Goal: Communication & Community: Answer question/provide support

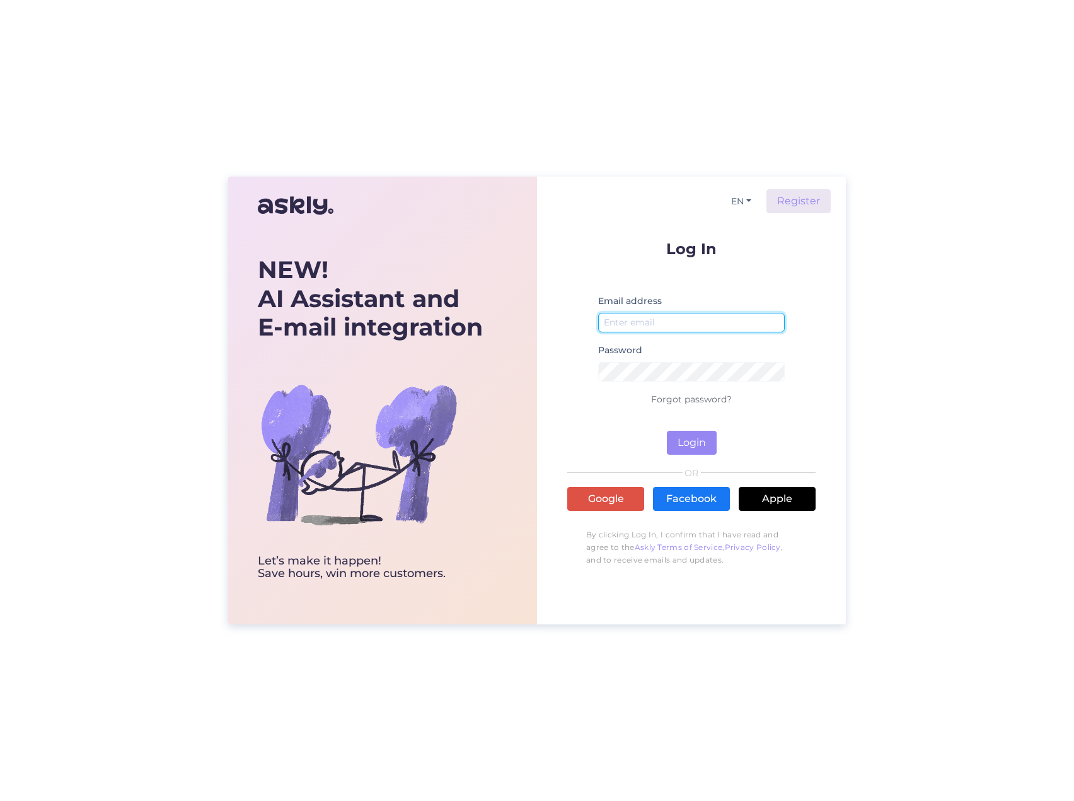
type input "[EMAIL_ADDRESS][DOMAIN_NAME]"
click at [675, 453] on button "Login" at bounding box center [692, 443] width 50 height 24
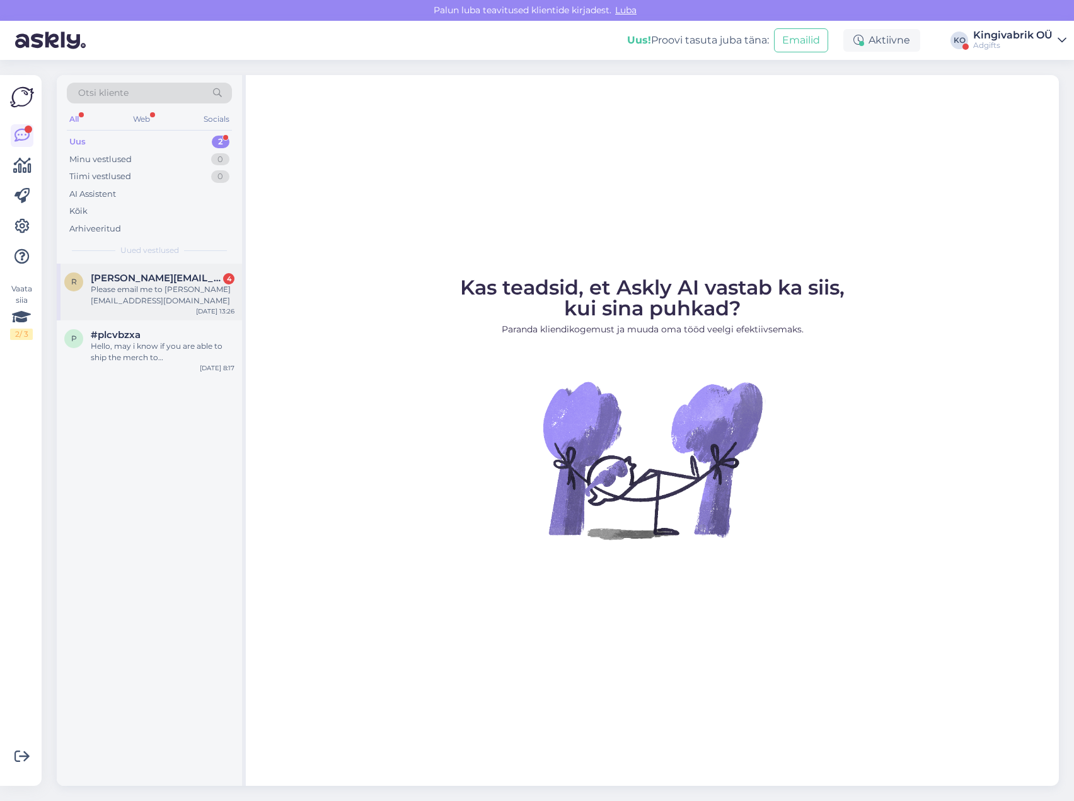
click at [108, 285] on div "Please email me to [PERSON_NAME][EMAIL_ADDRESS][DOMAIN_NAME]" at bounding box center [163, 295] width 144 height 23
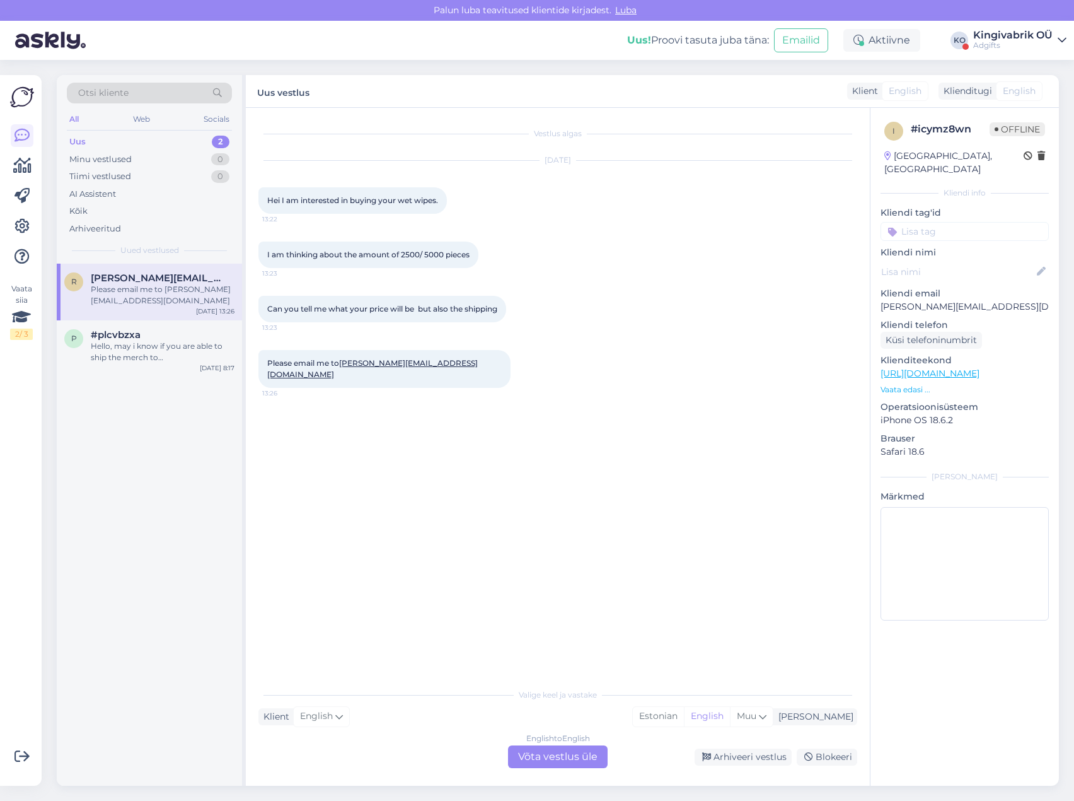
click at [576, 756] on div "English to English Võta vestlus üle" at bounding box center [558, 756] width 100 height 23
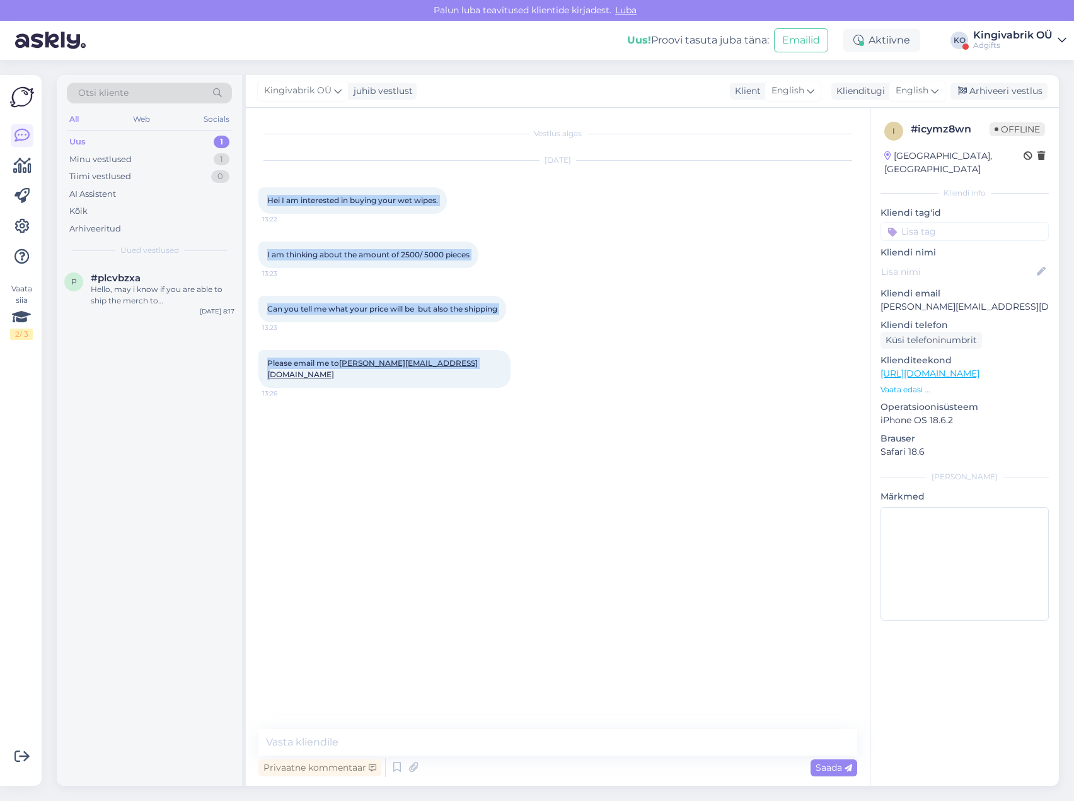
drag, startPoint x: 477, startPoint y: 363, endPoint x: 265, endPoint y: 204, distance: 263.9
click at [265, 204] on div "Vestlus algas [DATE] Hei I am interested in buying your wet wipes. 13:22 I am t…" at bounding box center [564, 418] width 610 height 597
copy div "Hei I am interested in buying your wet wipes. 13:22 I am thinking about the amo…"
click at [481, 512] on div "Vestlus algas Sep 22 2025 Hei I am interested in buying your wet wipes. 13:22 I…" at bounding box center [564, 418] width 610 height 597
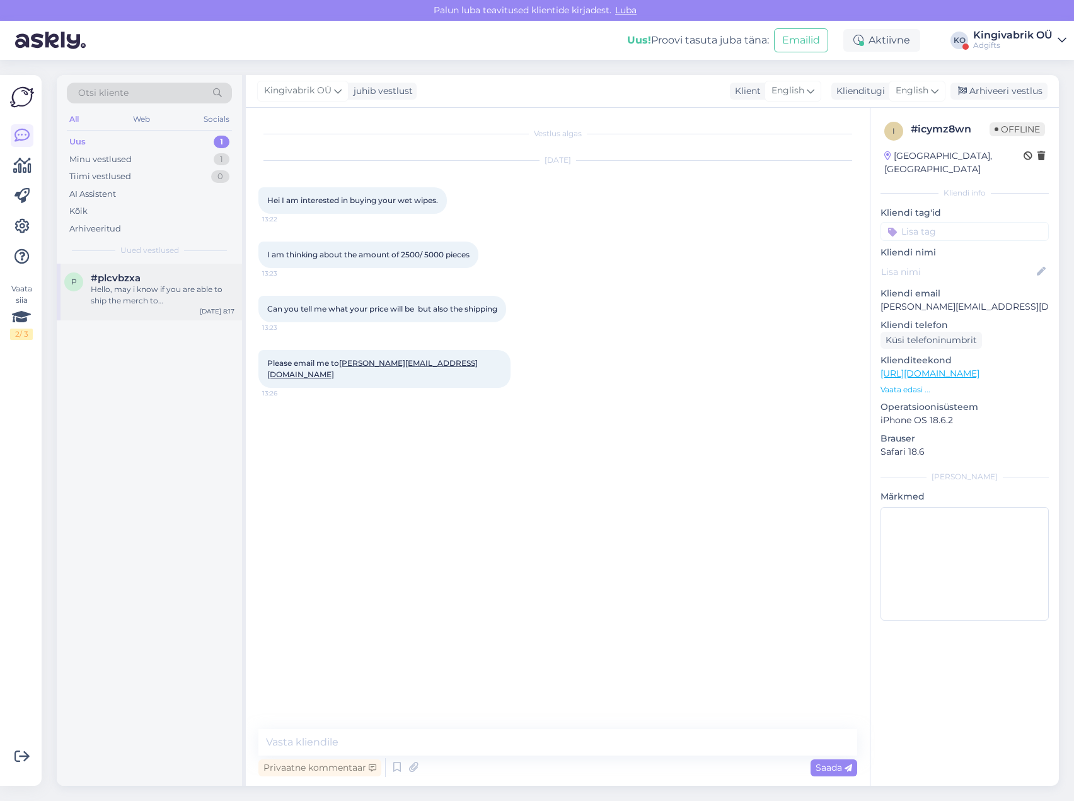
click at [131, 298] on div "Hello, may i know if you are able to ship the merch to Lisbon, Portugal?" at bounding box center [163, 295] width 144 height 23
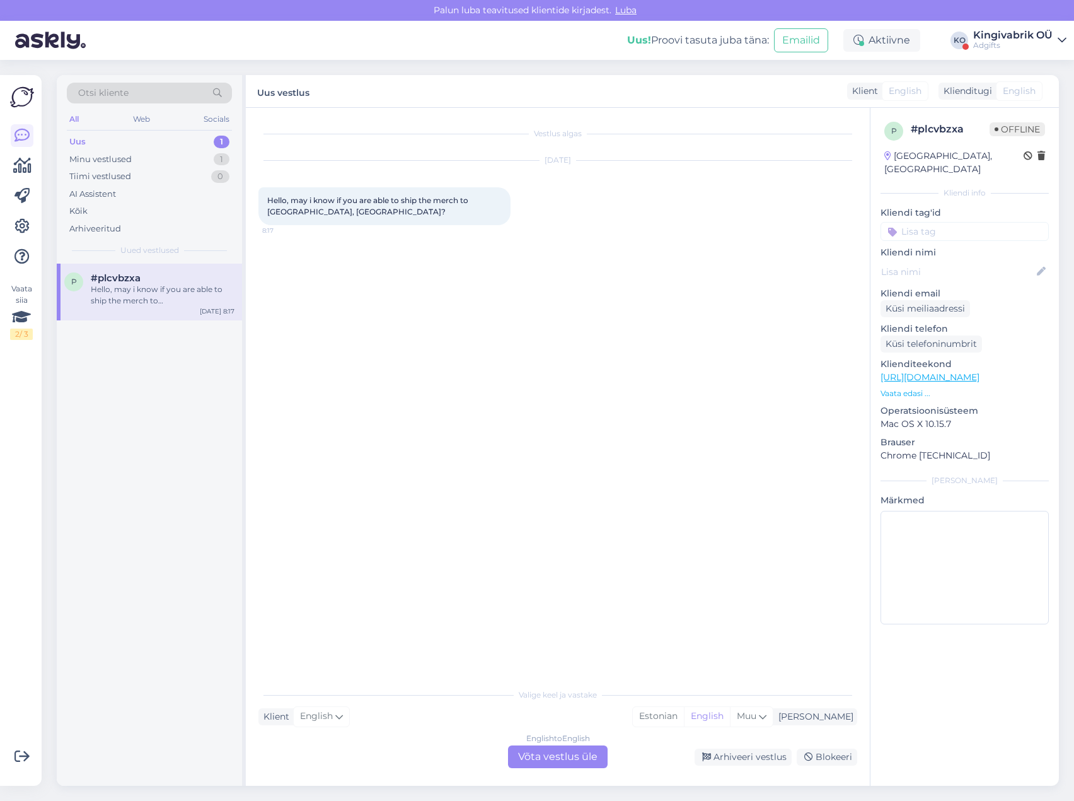
click at [547, 759] on div "English to English Võta vestlus üle" at bounding box center [558, 756] width 100 height 23
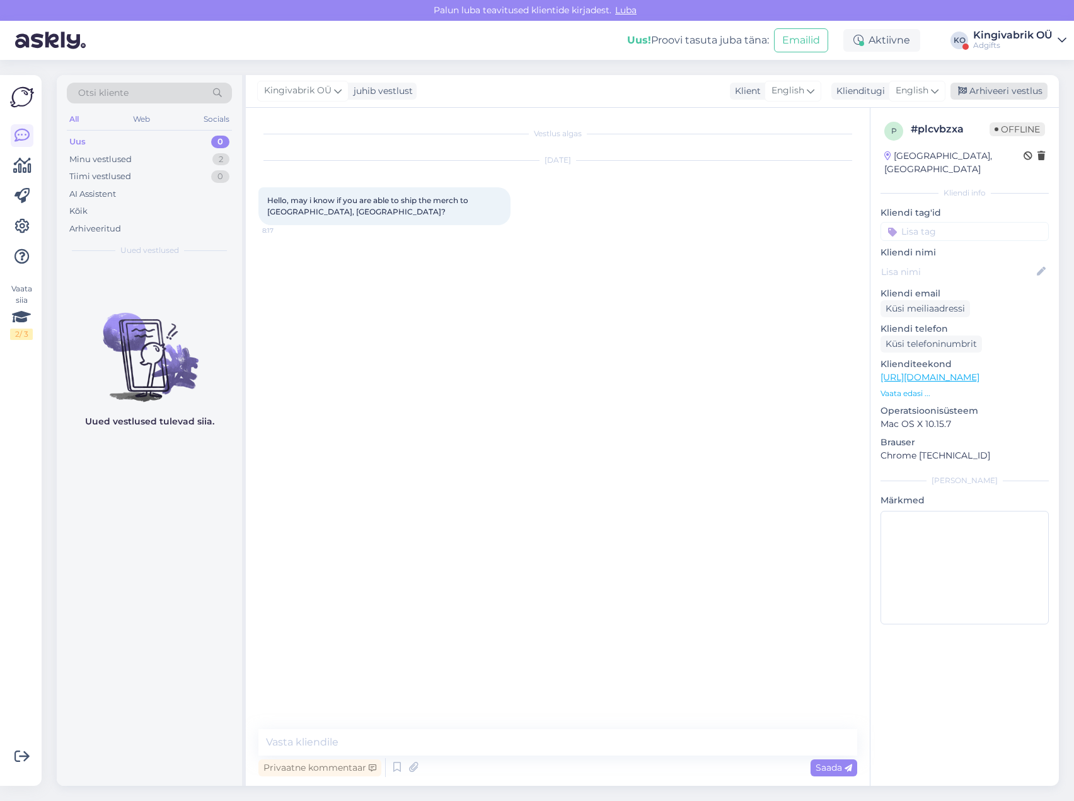
click at [984, 95] on div "Arhiveeri vestlus" at bounding box center [999, 91] width 97 height 17
click at [1067, 44] on div "Uus! Proovi tasuta juba täna: Emailid Aktiivne KO Kingivabrik OÜ Adgifts" at bounding box center [537, 40] width 1074 height 39
click at [1062, 42] on icon at bounding box center [1062, 40] width 9 height 10
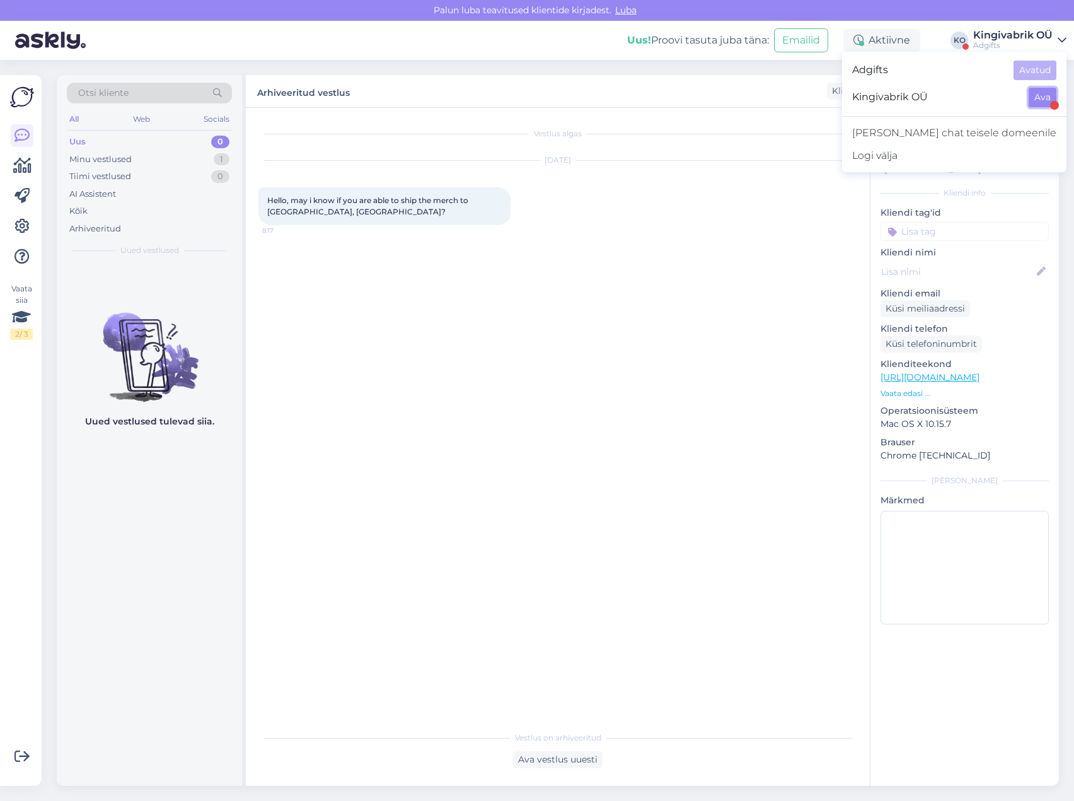
click at [1036, 99] on button "Ava" at bounding box center [1043, 98] width 28 height 20
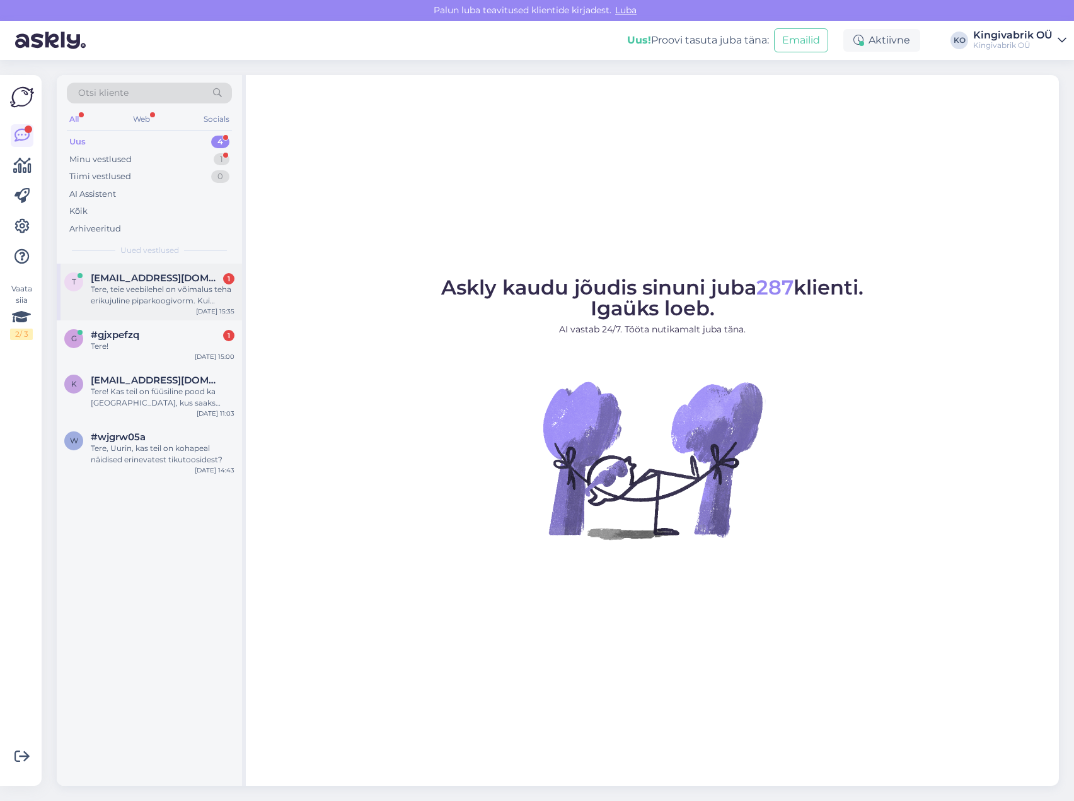
click at [166, 305] on div "Tere, teie veebilehel on võimalus teha erikujuline piparkoogivorm. Kui tellitav…" at bounding box center [163, 295] width 144 height 23
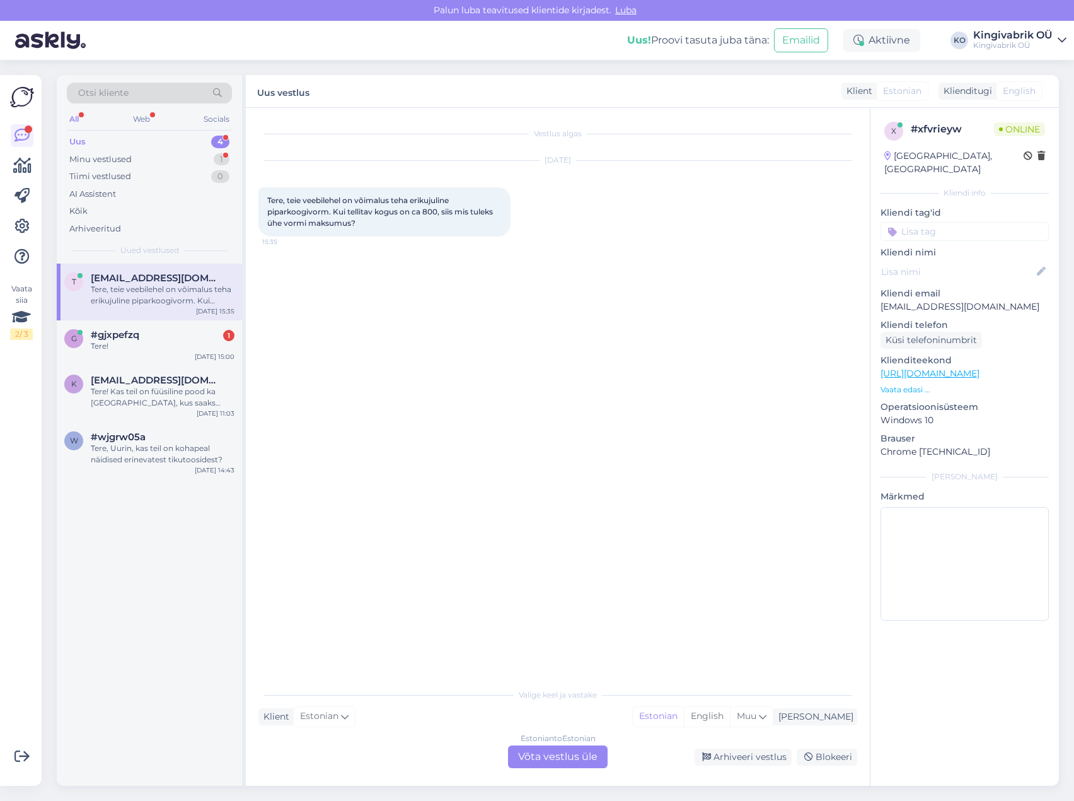
click at [556, 755] on div "Estonian to Estonian Võta vestlus üle" at bounding box center [558, 756] width 100 height 23
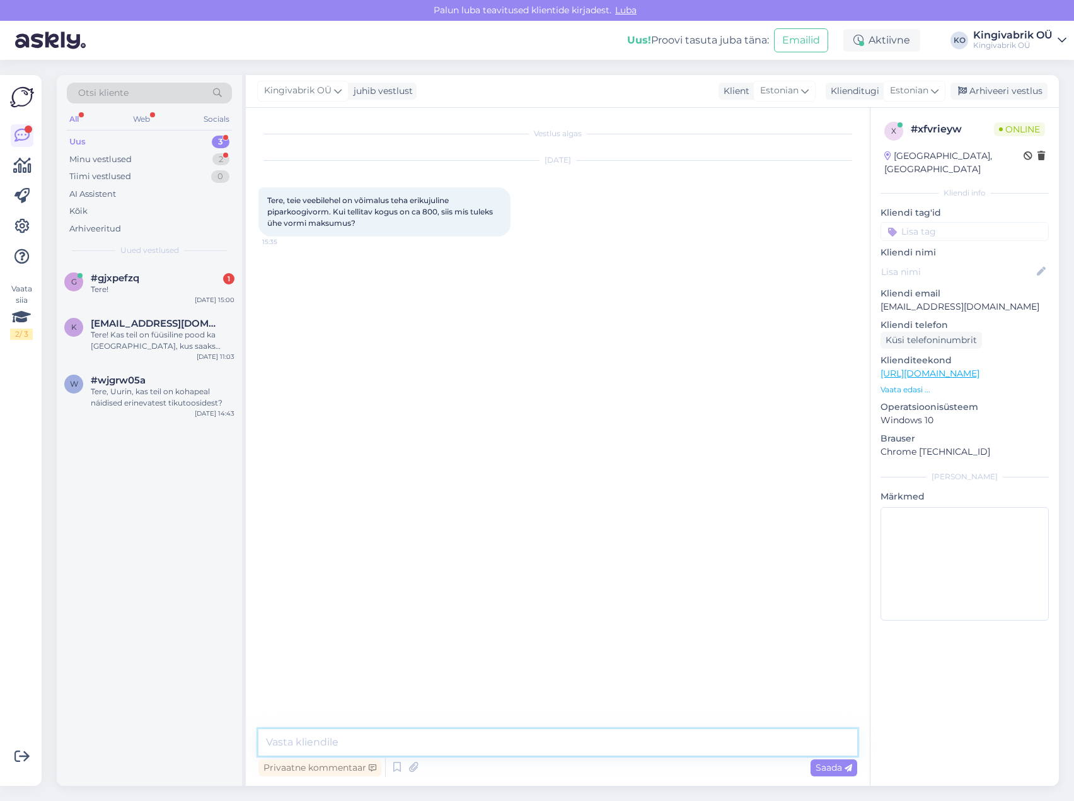
click at [414, 736] on textarea at bounding box center [558, 742] width 599 height 26
type textarea "Tere! Väga õige aeg sellega tegelema hakata, sest neil pikem tarneaeg :) Sellek…"
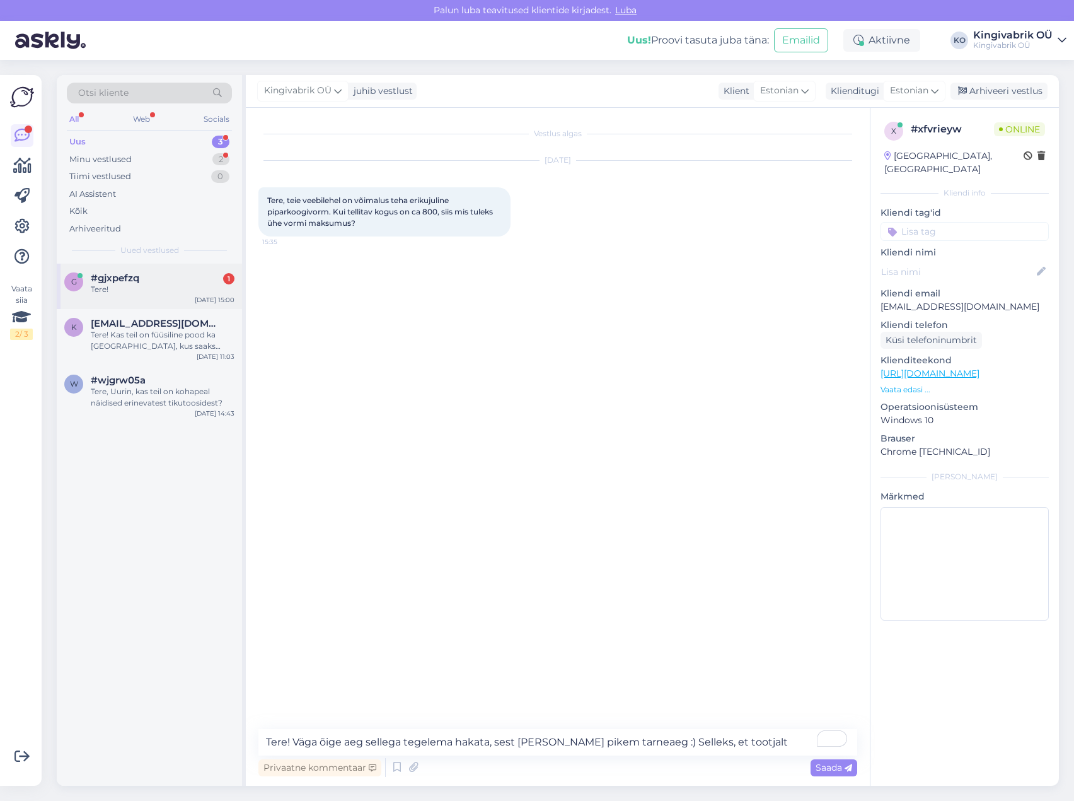
click at [177, 305] on div "g #gjxpefzq 1 Tere! Sep 30 15:00" at bounding box center [149, 286] width 185 height 45
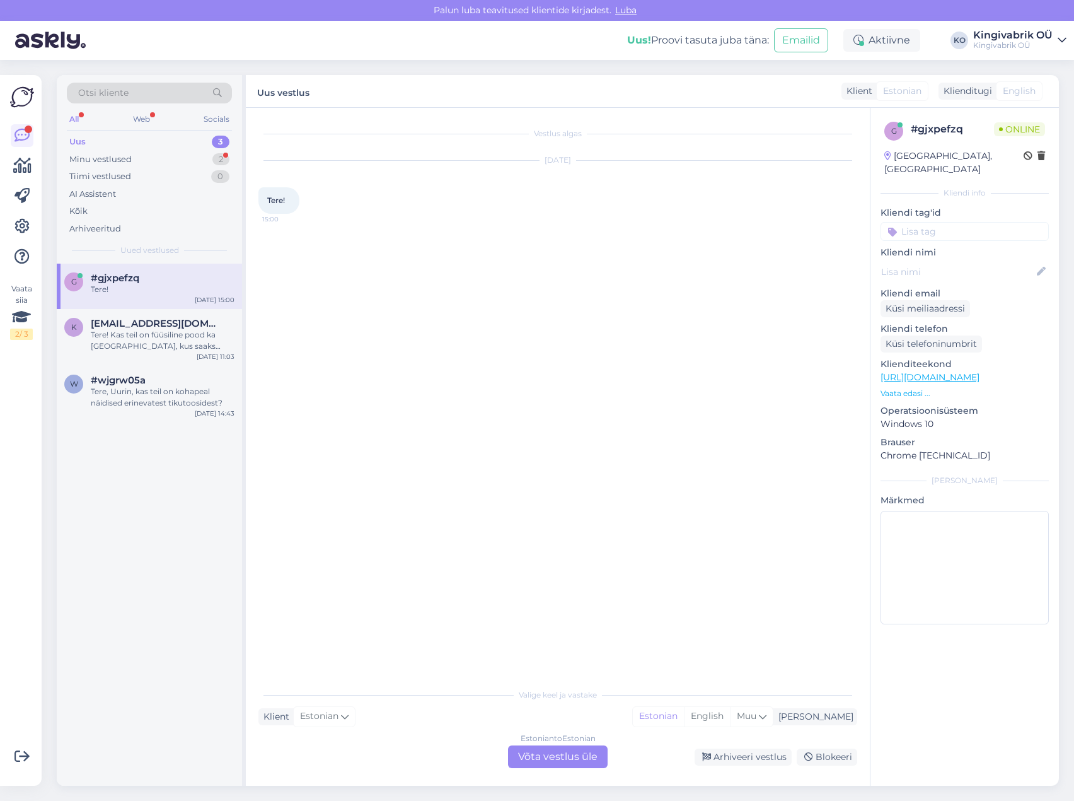
drag, startPoint x: 758, startPoint y: 758, endPoint x: 731, endPoint y: 721, distance: 46.0
click at [753, 760] on div "Arhiveeri vestlus" at bounding box center [743, 756] width 97 height 17
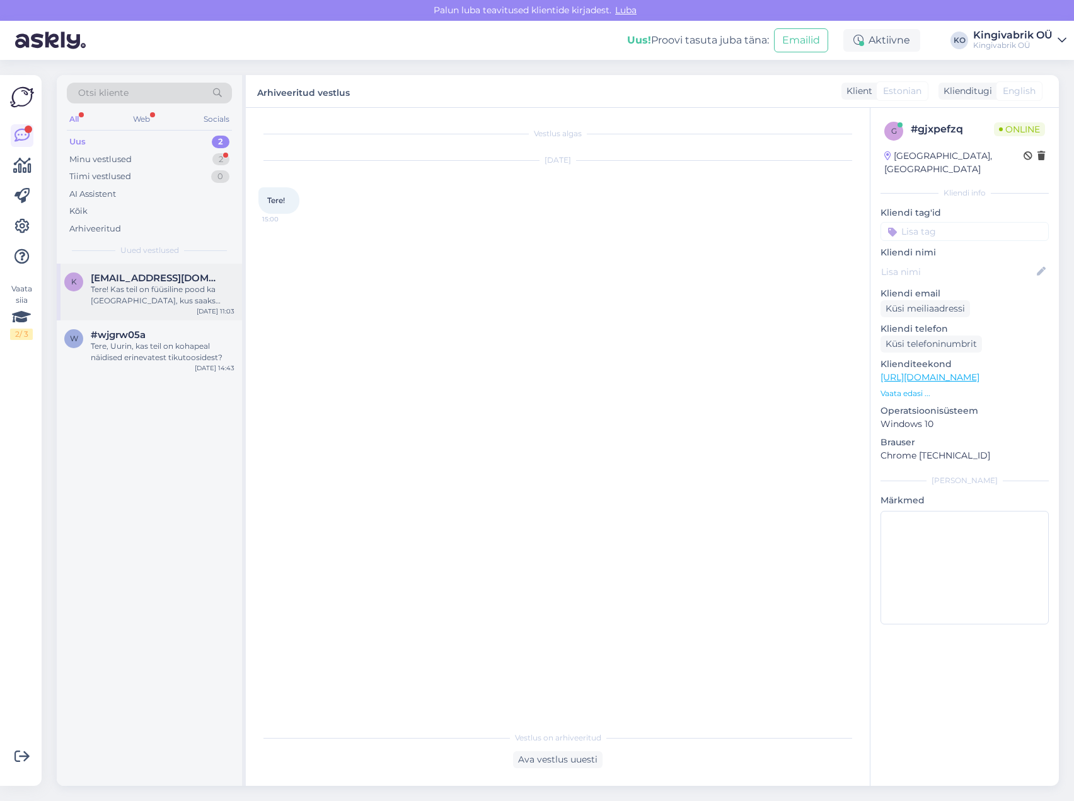
click at [161, 291] on div "Tere! Kas teil on füüsiline pood ka Tallinnas, kus saaks pluuse vaadata-proovid…" at bounding box center [163, 295] width 144 height 23
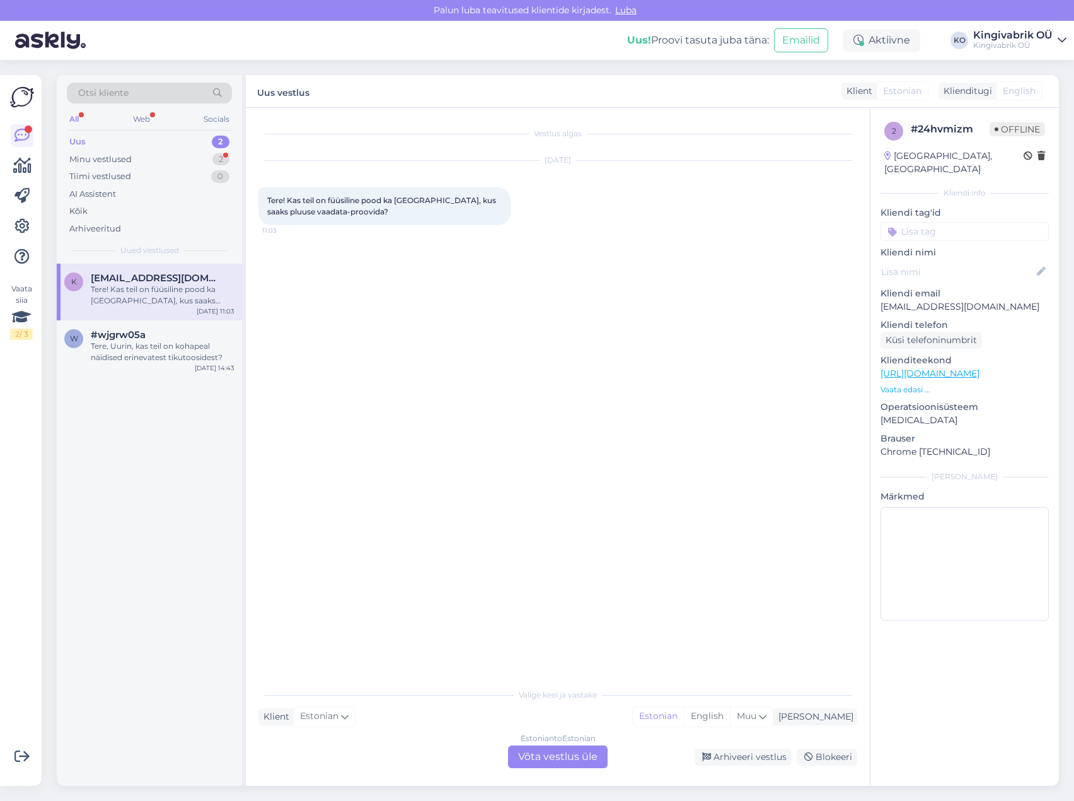
click at [567, 757] on div "Estonian to Estonian Võta vestlus üle" at bounding box center [558, 756] width 100 height 23
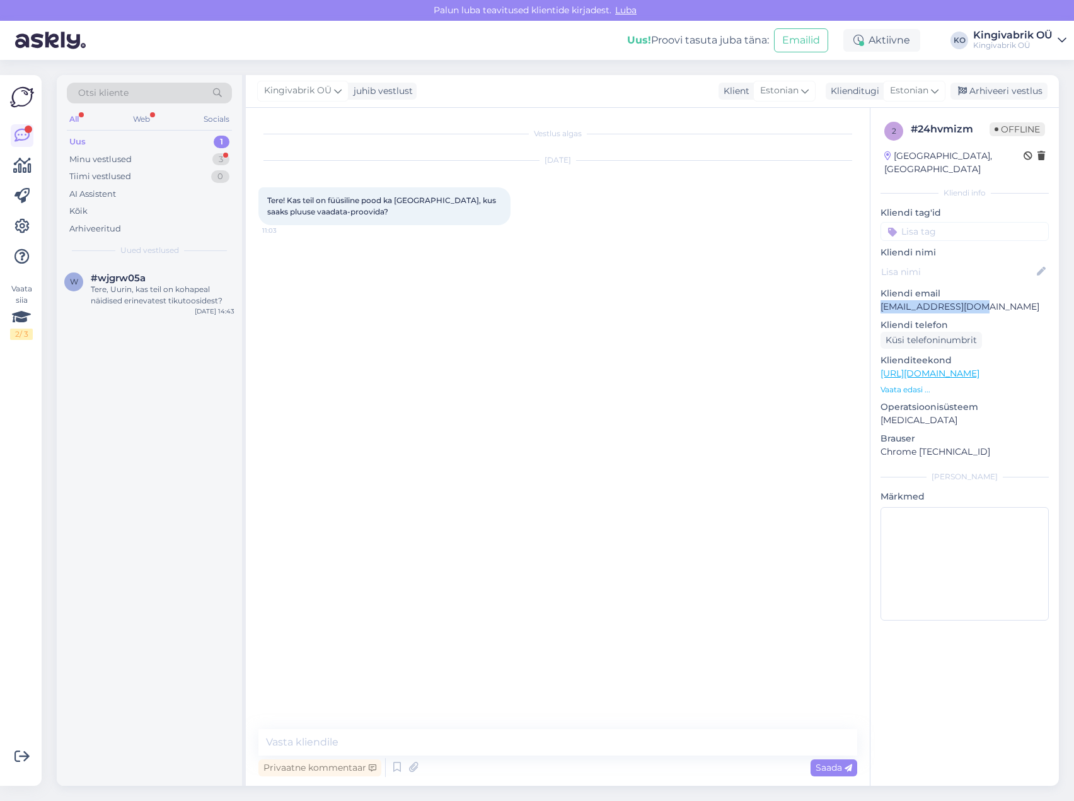
drag, startPoint x: 991, startPoint y: 289, endPoint x: 883, endPoint y: 296, distance: 107.5
click at [883, 300] on p "krebane@hotmail.com" at bounding box center [965, 306] width 168 height 13
copy p "krebane@hotmail.com"
click at [589, 369] on div "Vestlus algas Sep 26 2025 Tere! Kas teil on füüsiline pood ka Tallinnas, kus sa…" at bounding box center [564, 418] width 610 height 597
click at [470, 737] on textarea at bounding box center [558, 742] width 599 height 26
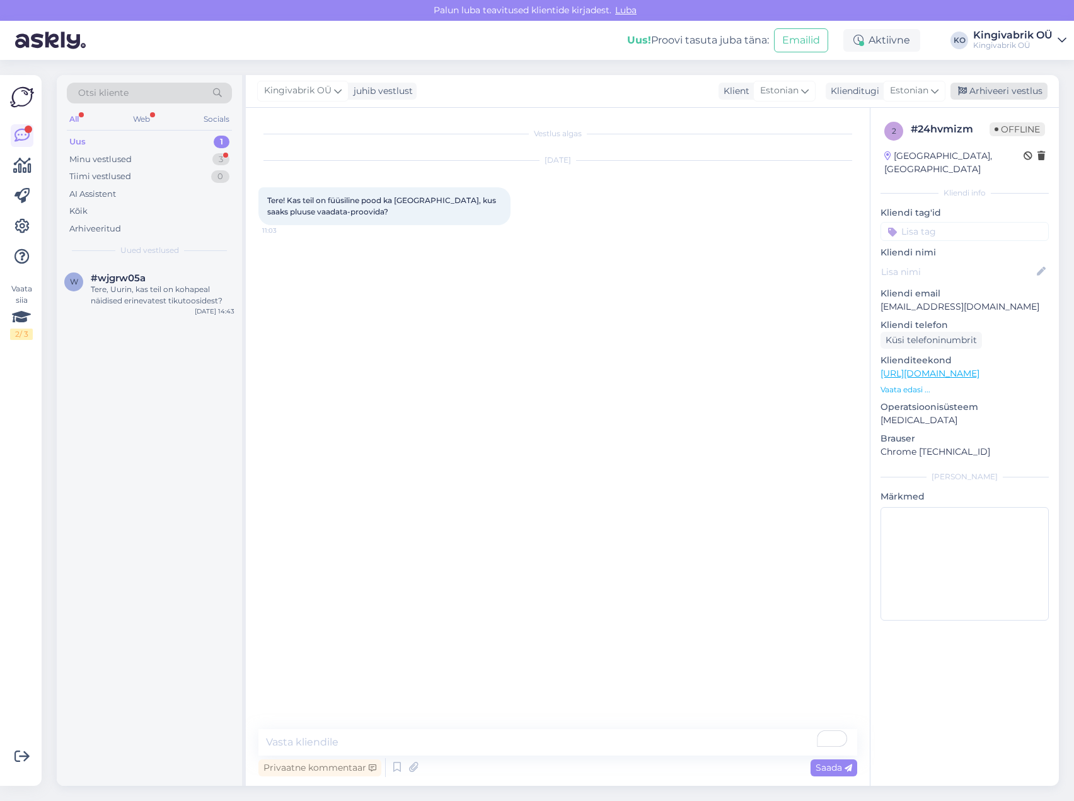
click at [1006, 85] on div "Arhiveeri vestlus" at bounding box center [999, 91] width 97 height 17
click at [165, 294] on div "Tere, Uurin, kas teil on kohapeal näidised erinevatest tikutoosidest?" at bounding box center [163, 295] width 144 height 23
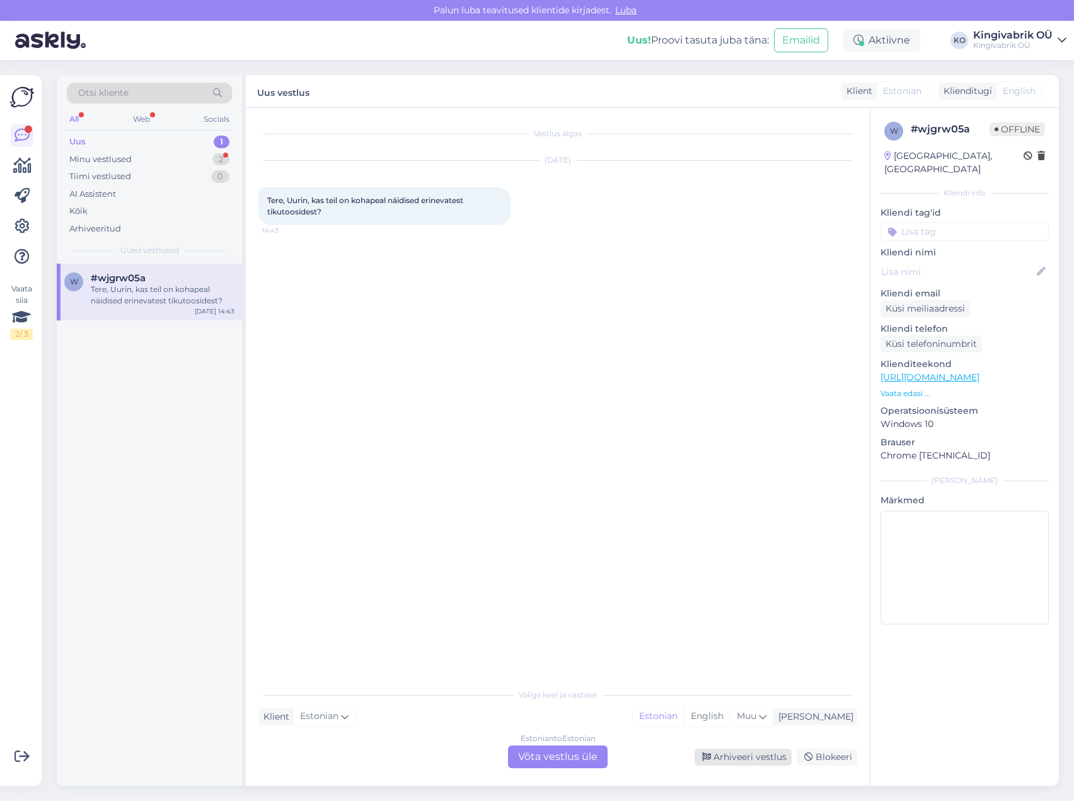
click at [766, 760] on div "Arhiveeri vestlus" at bounding box center [743, 756] width 97 height 17
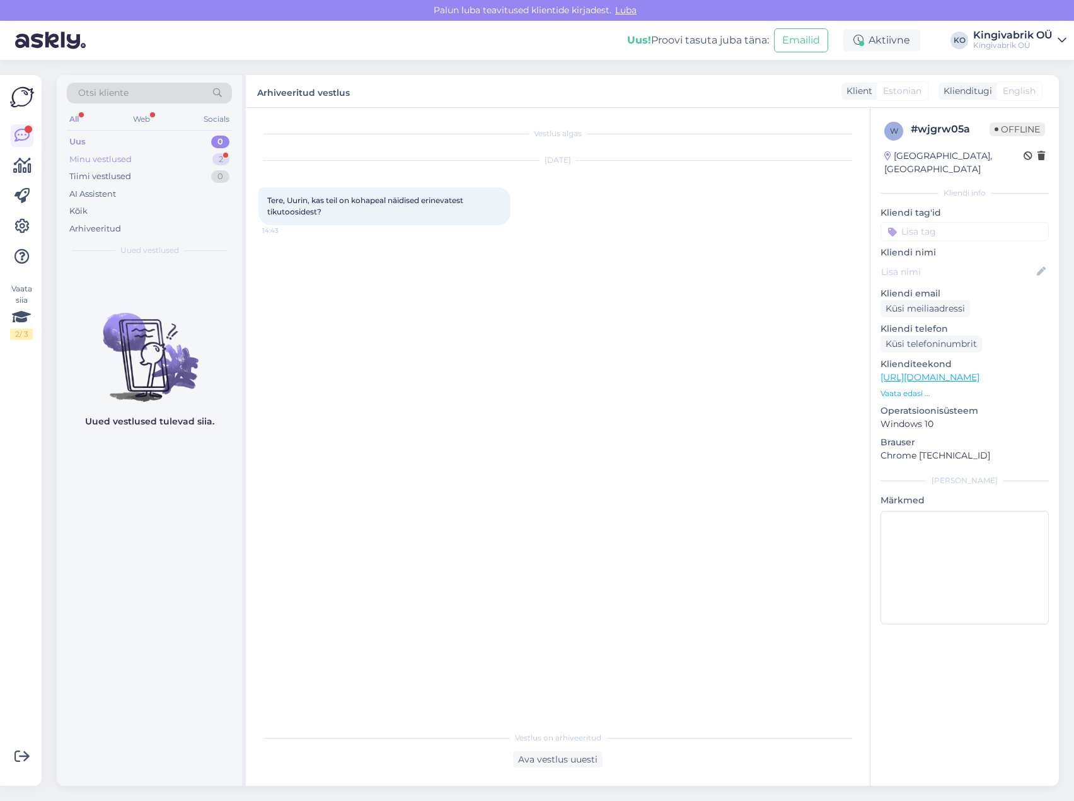
click at [148, 161] on div "Minu vestlused 2" at bounding box center [149, 160] width 165 height 18
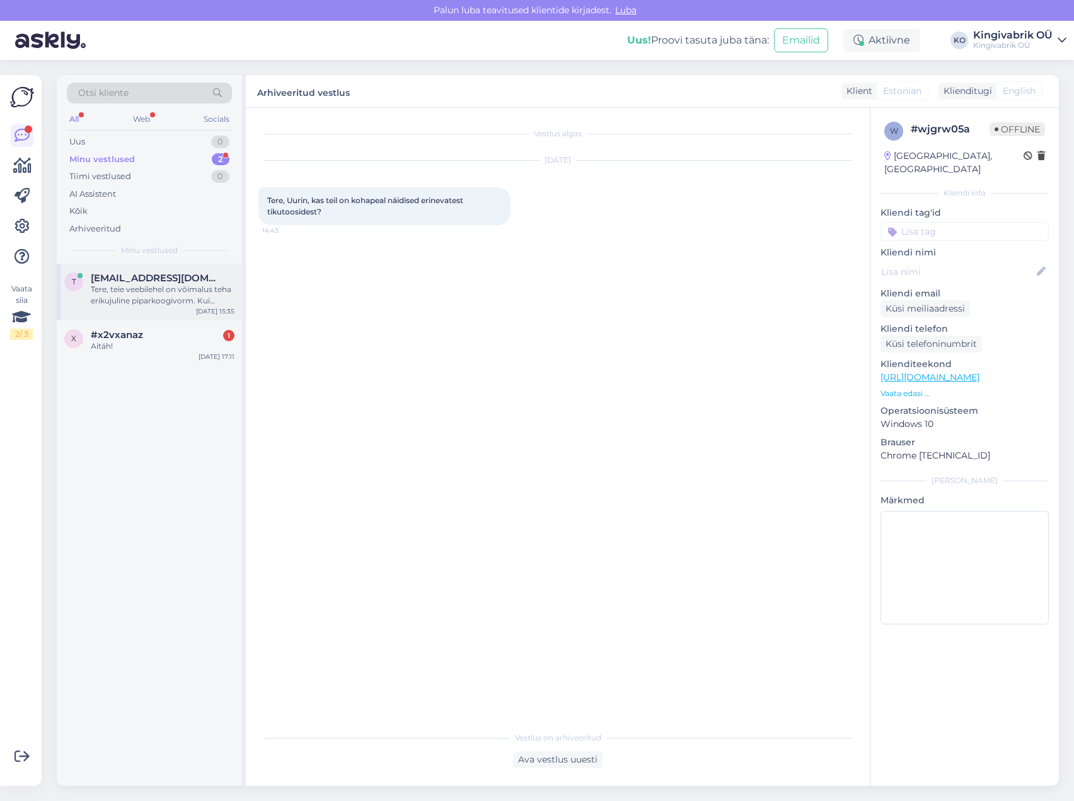
click at [161, 301] on div "Tere, teie veebilehel on võimalus teha erikujuline piparkoogivorm. Kui tellitav…" at bounding box center [163, 295] width 144 height 23
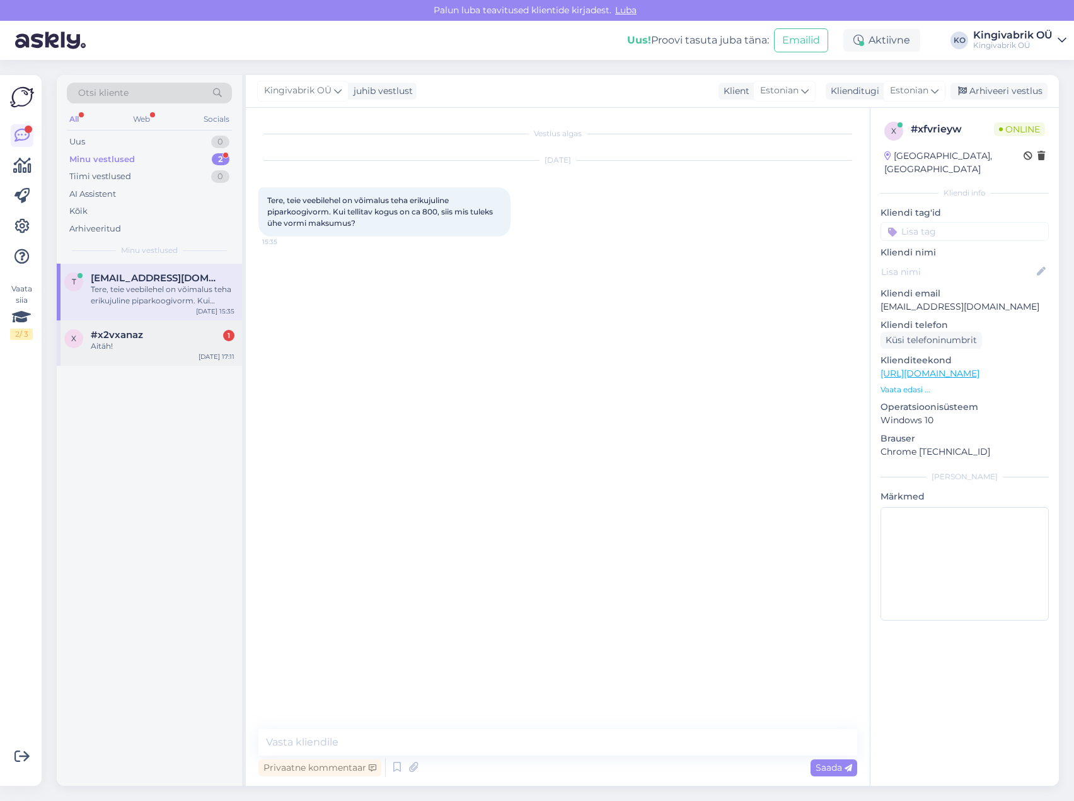
click at [122, 357] on div "x #x2vxanaz 1 Aitäh! Sep 25 17:11" at bounding box center [149, 342] width 185 height 45
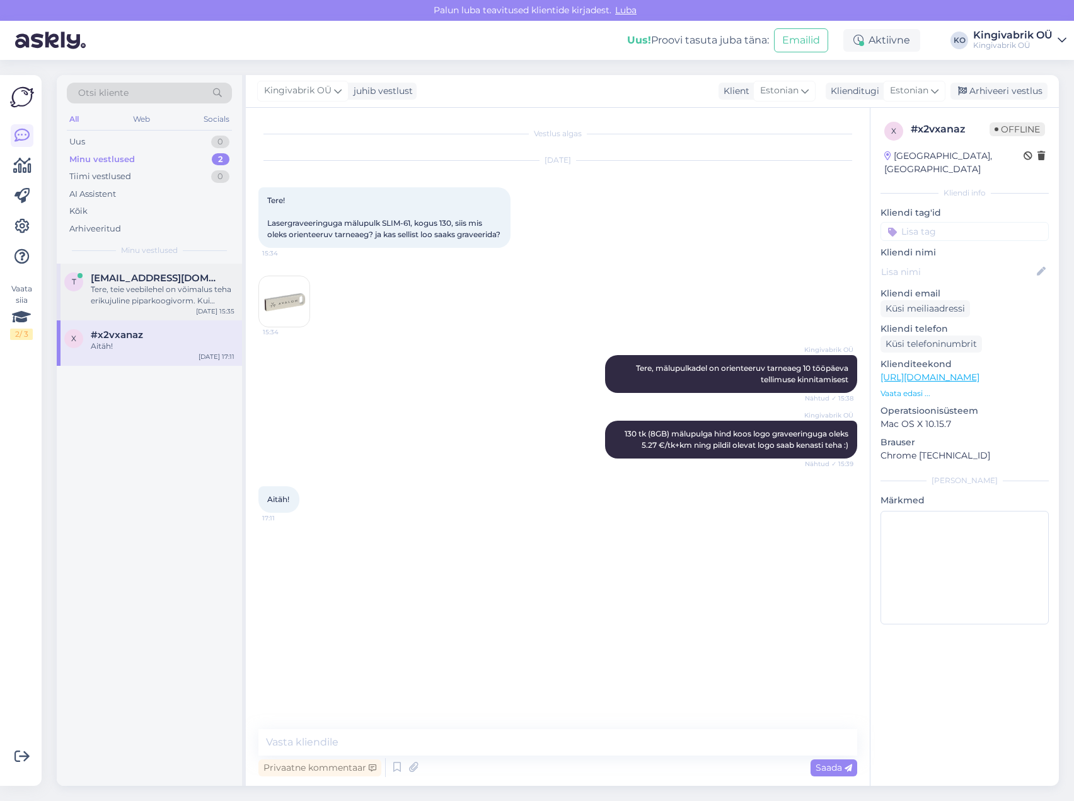
click at [146, 282] on span "teateesalu@gmail.com" at bounding box center [156, 277] width 131 height 11
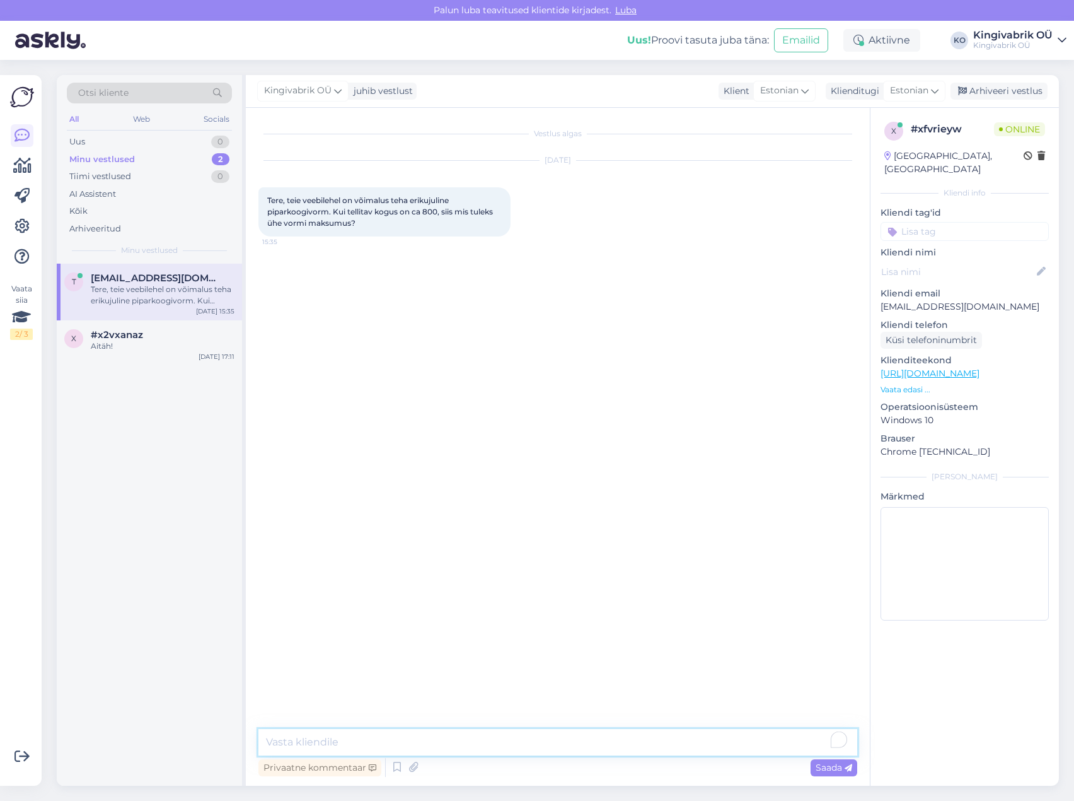
click at [339, 747] on textarea "To enrich screen reader interactions, please activate Accessibility in Grammarl…" at bounding box center [558, 742] width 599 height 26
type textarea "Tere!"
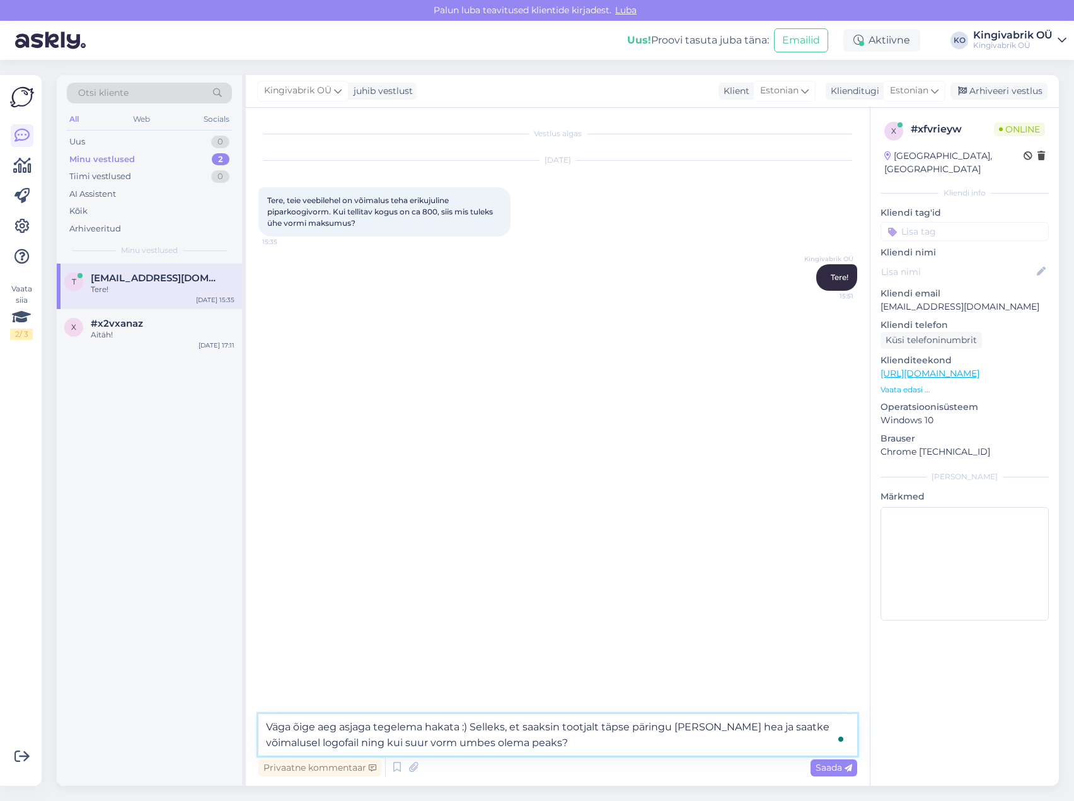
type textarea "Väga õige aeg asjaga tegelema hakata :) Selleks, et saaksin tootjalt täpse päri…"
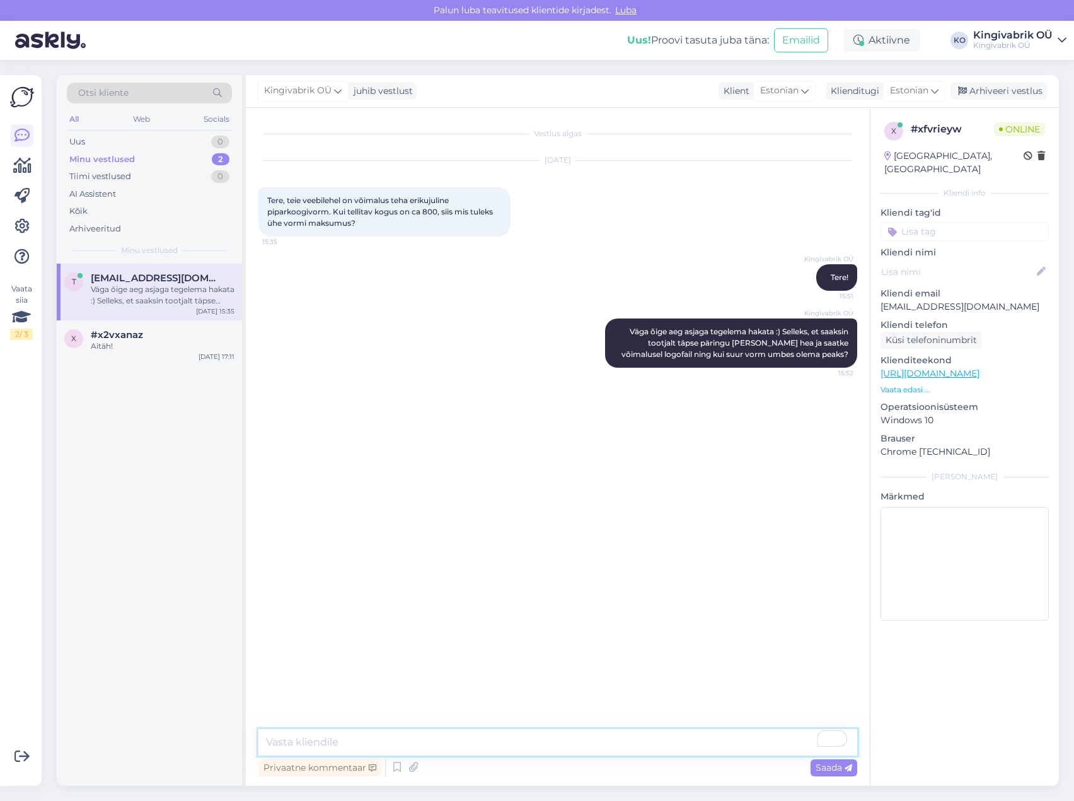
drag, startPoint x: 407, startPoint y: 740, endPoint x: 433, endPoint y: 720, distance: 33.3
click at [407, 741] on textarea "To enrich screen reader interactions, please activate Accessibility in Grammarl…" at bounding box center [558, 742] width 599 height 26
type textarea "Lisaks veel need"
click at [953, 300] on p "teateesalu@gmail.com" at bounding box center [965, 306] width 168 height 13
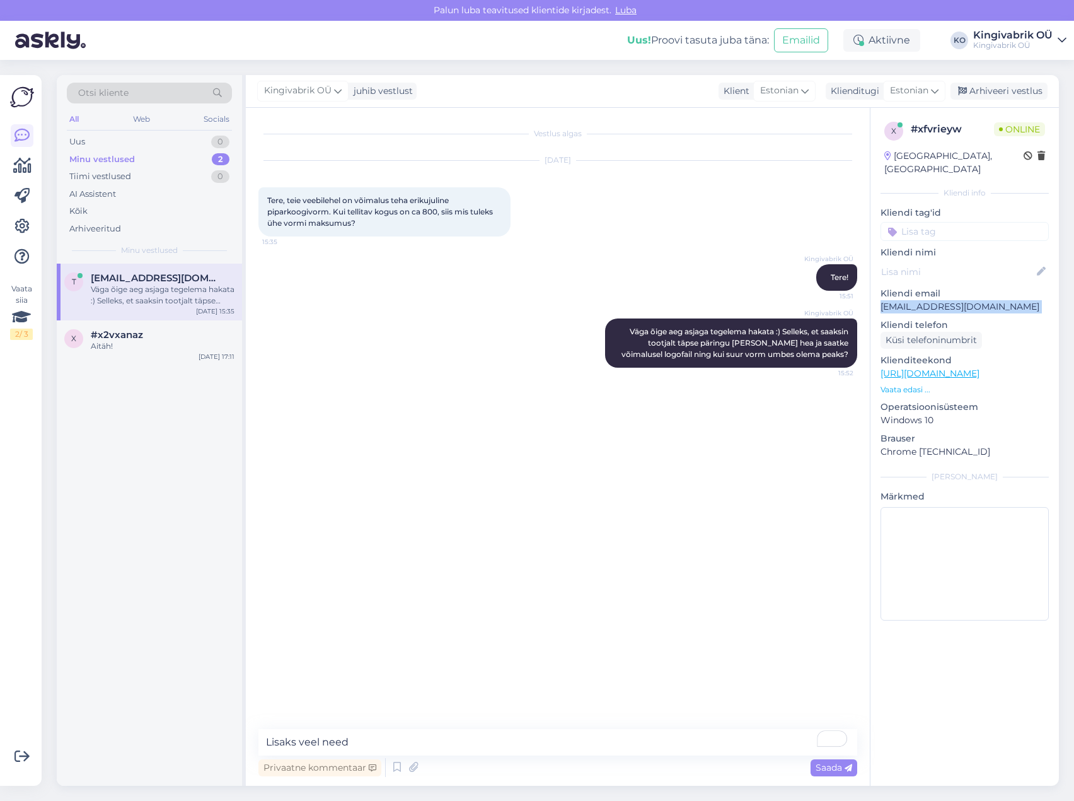
click at [953, 300] on p "teateesalu@gmail.com" at bounding box center [965, 306] width 168 height 13
copy p "teateesalu@gmail.com"
click at [707, 334] on span "Väga õige aeg asjaga tegelema hakata :) Selleks, et saaksin tootjalt täpse päri…" at bounding box center [736, 343] width 229 height 32
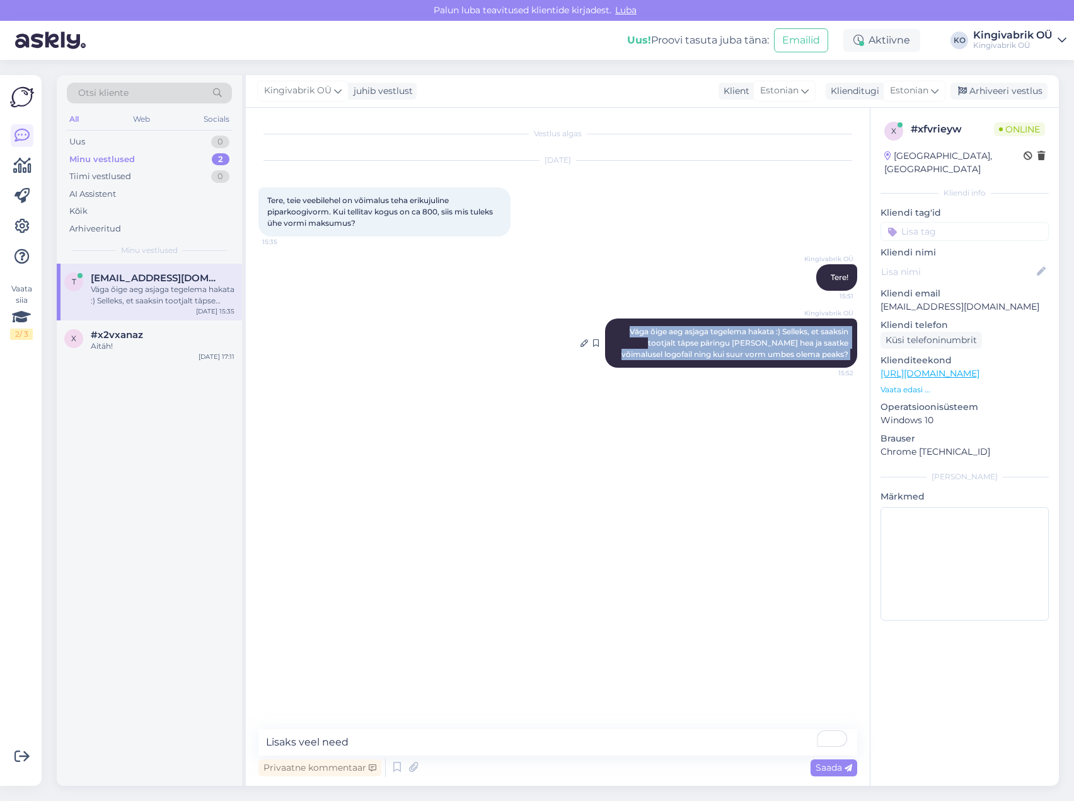
click at [707, 334] on span "Väga õige aeg asjaga tegelema hakata :) Selleks, et saaksin tootjalt täpse päri…" at bounding box center [736, 343] width 229 height 32
copy div "Väga õige aeg asjaga tegelema hakata :) Selleks, et saaksin tootjalt täpse päri…"
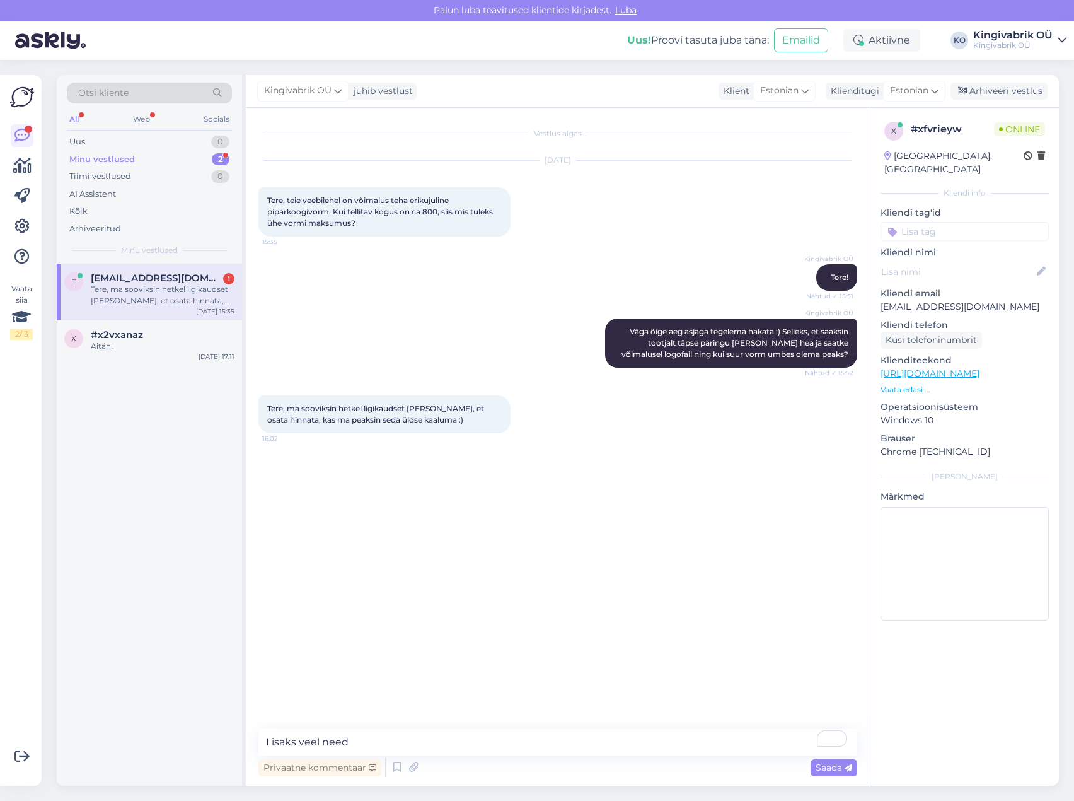
click at [489, 535] on div "Vestlus algas Sep 30 2025 Tere, teie veebilehel on võimalus teha erikujuline pi…" at bounding box center [564, 418] width 610 height 597
drag, startPoint x: 367, startPoint y: 743, endPoint x: 69, endPoint y: 743, distance: 298.2
click at [64, 764] on div "Otsi kliente All Web Socials Uus 0 Minu vestlused 2 Tiimi vestlused 0 AI Assist…" at bounding box center [558, 430] width 1002 height 711
click at [687, 517] on div "Vestlus algas Sep 30 2025 Tere, teie veebilehel on võimalus teha erikujuline pi…" at bounding box center [564, 418] width 610 height 597
click at [336, 748] on textarea "To enrich screen reader interactions, please activate Accessibility in Grammarl…" at bounding box center [558, 742] width 599 height 26
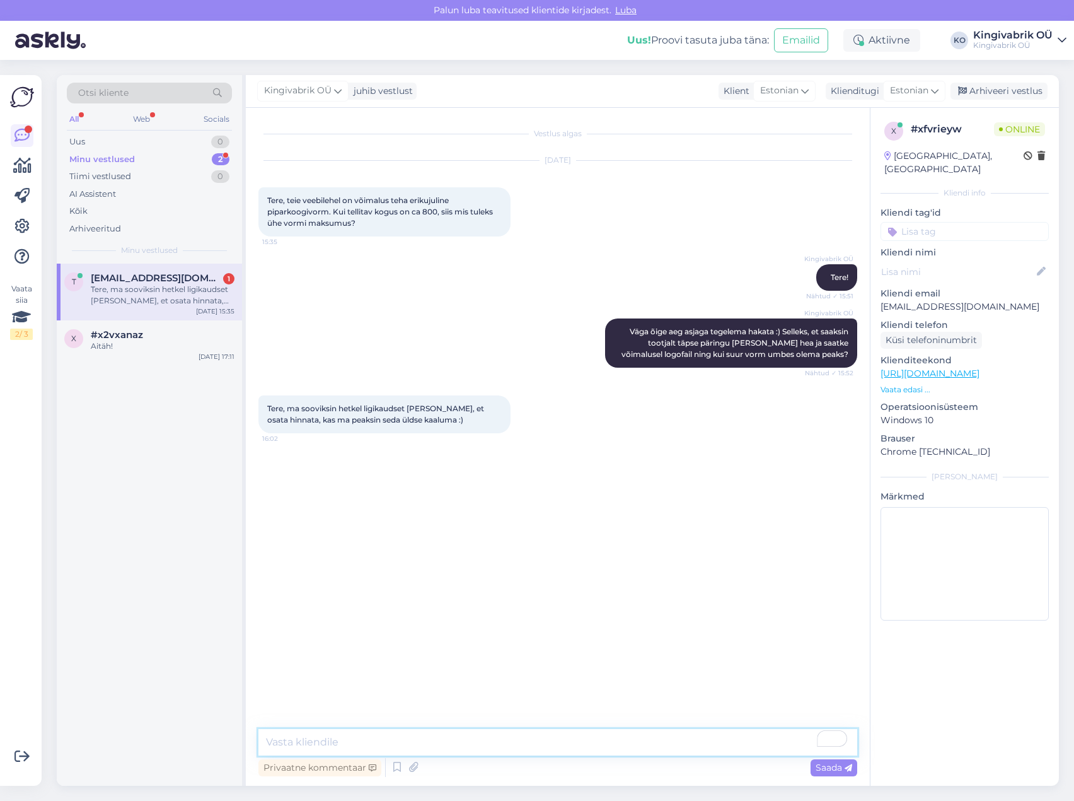
click at [301, 745] on textarea "To enrich screen reader interactions, please activate Accessibility in Grammarl…" at bounding box center [558, 742] width 599 height 26
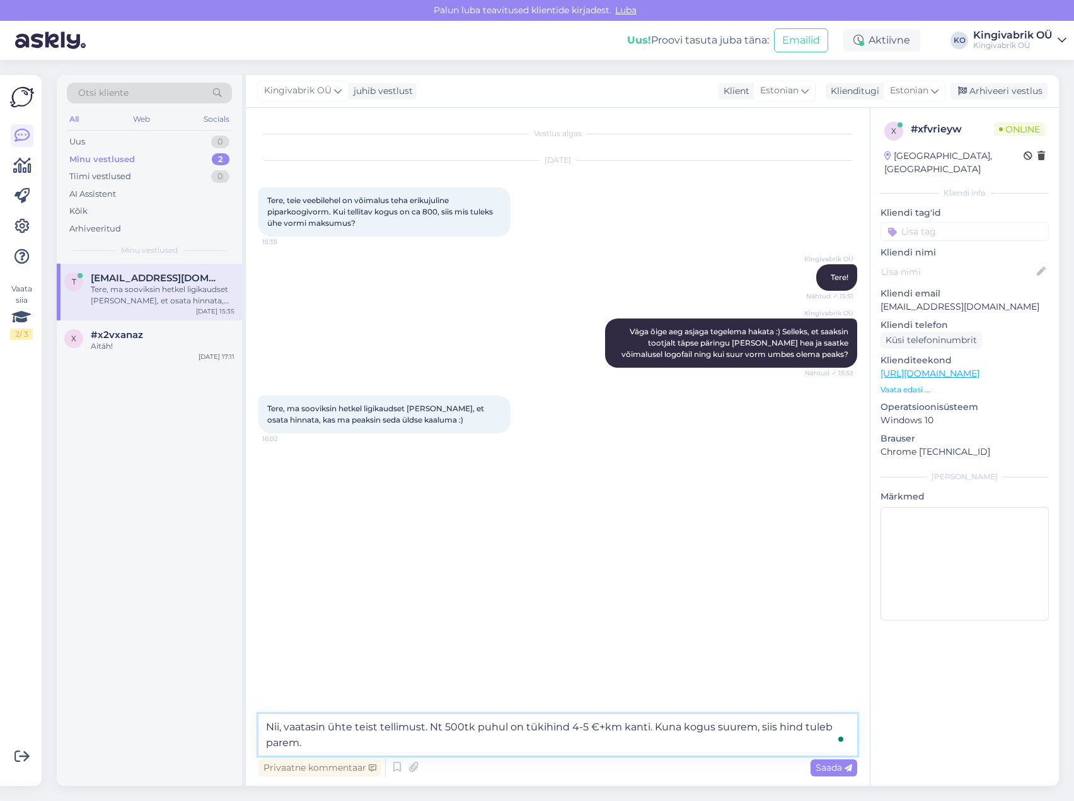
click at [779, 728] on textarea "Nii, vaatasin ühte teist tellimust. Nt 500tk puhul on tükihind 4-5 €+km kanti. …" at bounding box center [558, 735] width 599 height 42
click at [360, 743] on textarea "Nii, vaatasin ühte teist tellimust. Nt 500tk puhul on tükihind 4-5 €+km kanti. …" at bounding box center [558, 735] width 599 height 42
type textarea "Nii, vaatasin ühte teist tellimust. Nt 500tk puhul on tükihind 4-5 €+km kanti. …"
click at [834, 766] on span "Saada" at bounding box center [834, 767] width 37 height 11
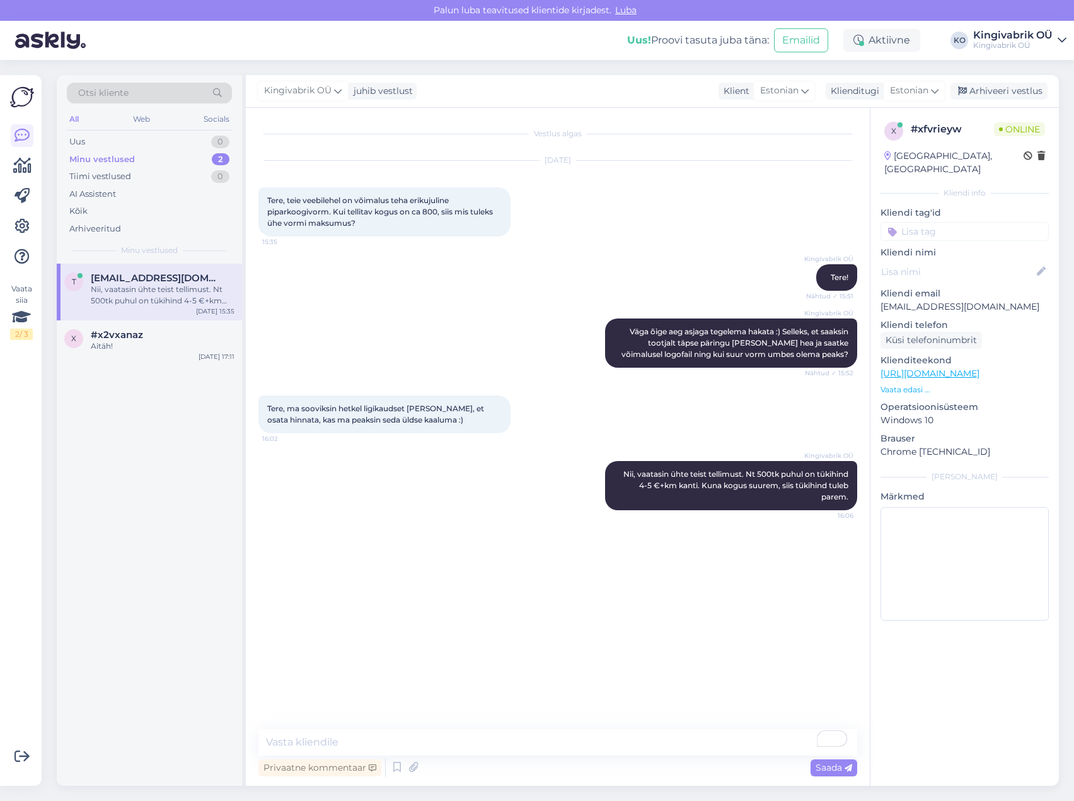
click at [480, 567] on div "Vestlus algas Sep 30 2025 Tere, teie veebilehel on võimalus teha erikujuline pi…" at bounding box center [564, 418] width 610 height 597
